Goal: Navigation & Orientation: Find specific page/section

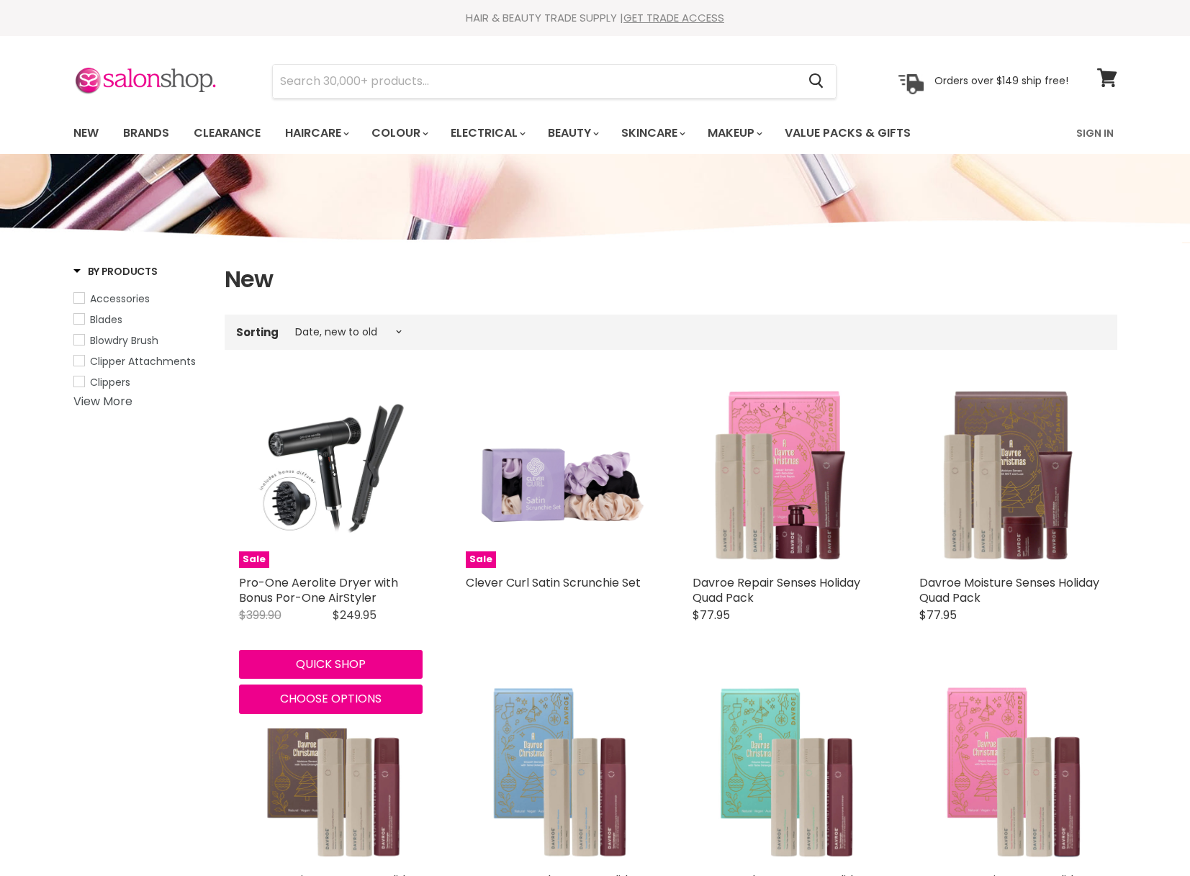
select select "created-descending"
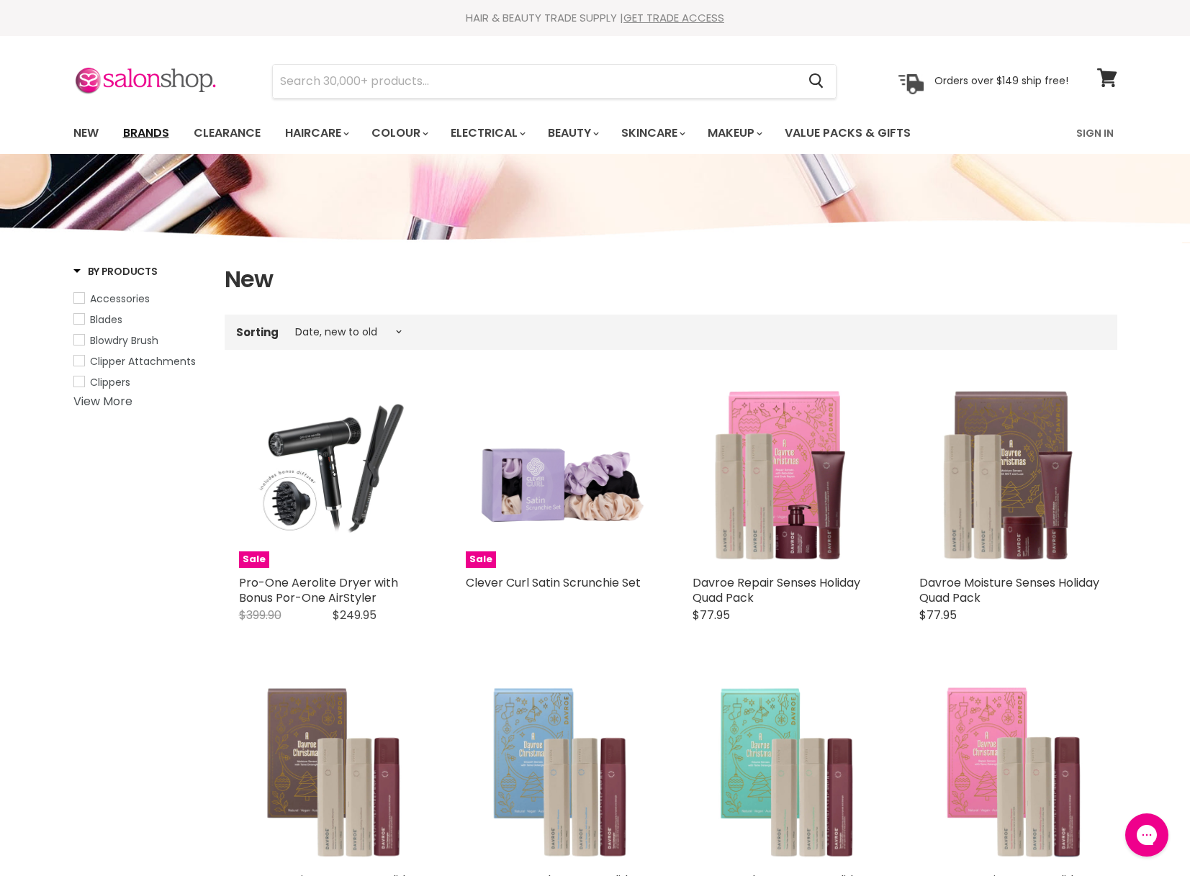
click at [145, 133] on link "Brands" at bounding box center [146, 133] width 68 height 30
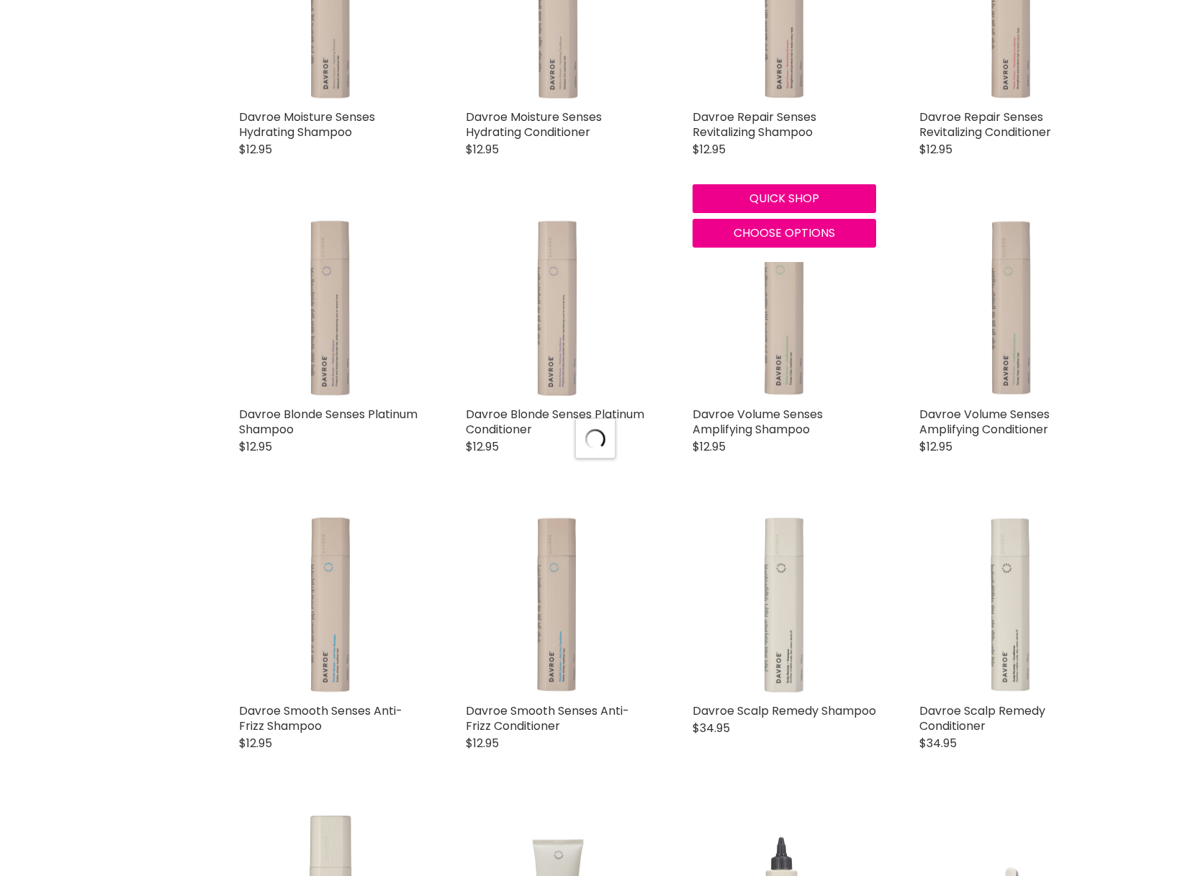
select select "manual"
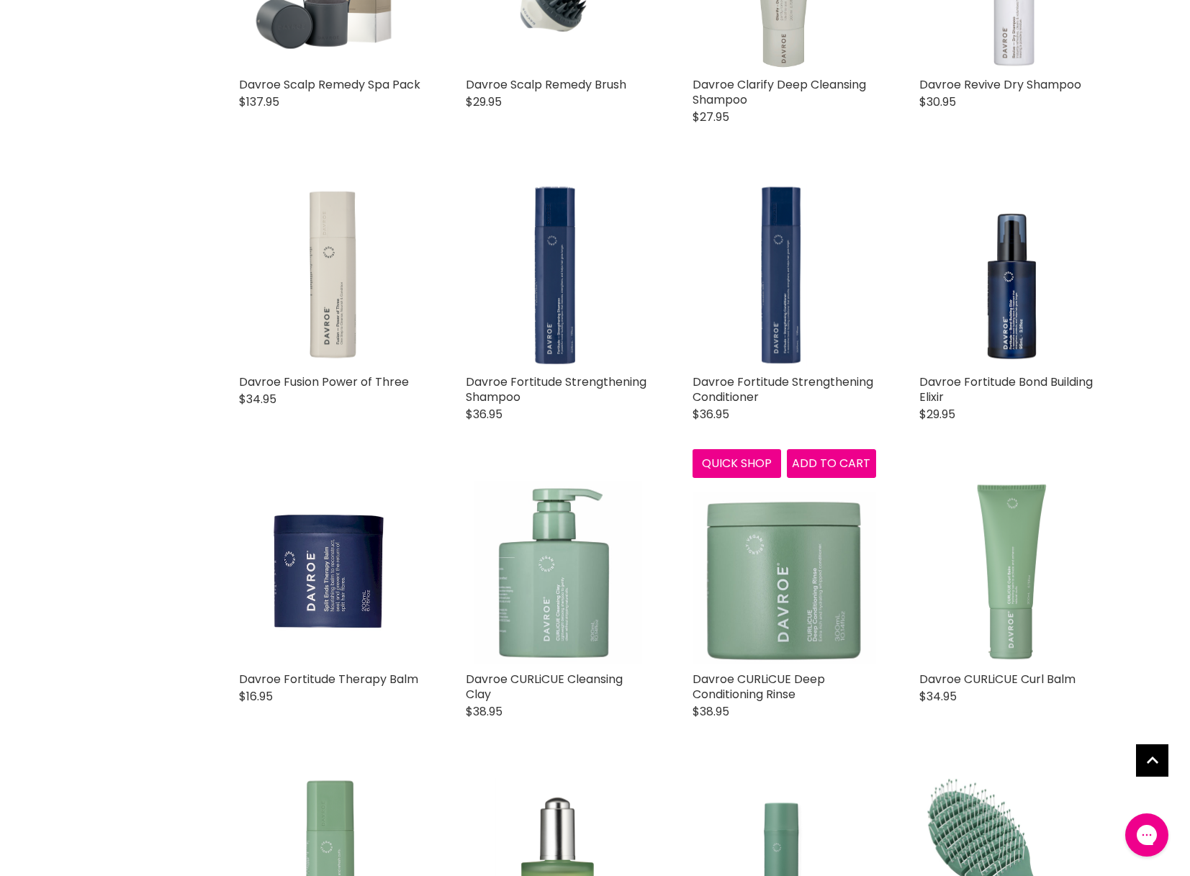
scroll to position [1853, 0]
